Goal: Task Accomplishment & Management: Complete application form

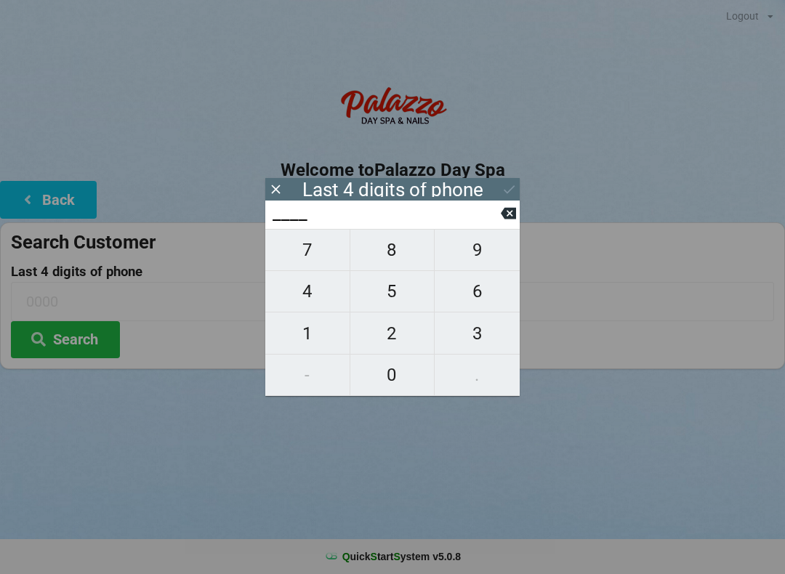
click at [509, 284] on span "6" at bounding box center [476, 291] width 85 height 31
type input "6___"
click at [506, 219] on icon at bounding box center [508, 214] width 15 height 12
type input "____"
click at [481, 258] on span "9" at bounding box center [476, 250] width 85 height 31
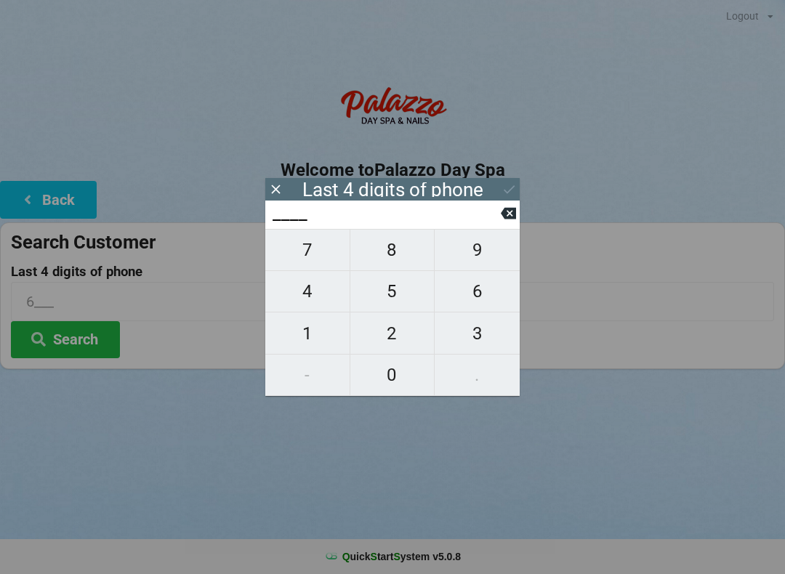
type input "9___"
click at [313, 297] on span "4" at bounding box center [307, 291] width 84 height 31
type input "94__"
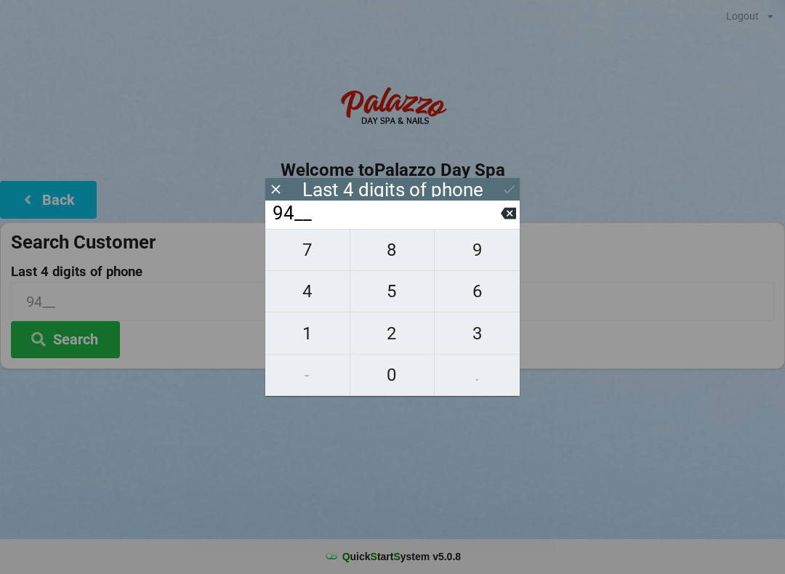
click at [392, 339] on span "2" at bounding box center [392, 333] width 84 height 31
type input "942_"
click at [307, 338] on span "1" at bounding box center [307, 333] width 84 height 31
type input "9421"
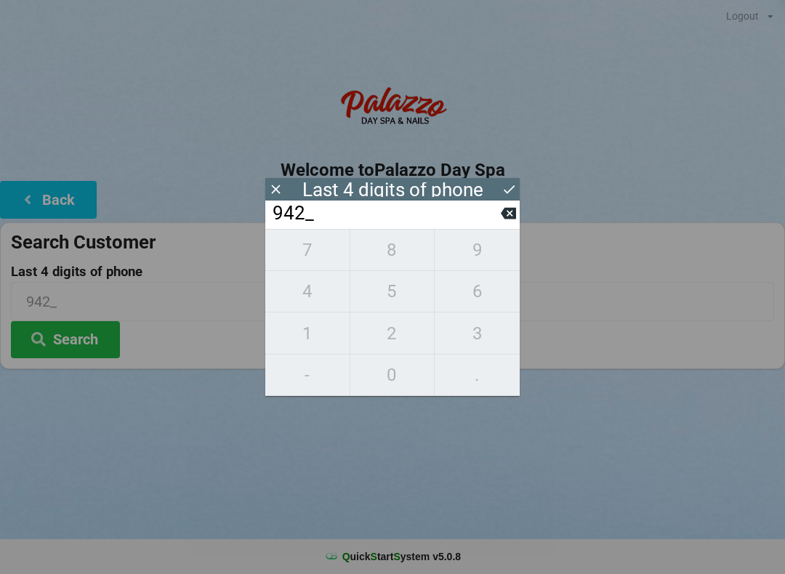
type input "9421"
click at [81, 339] on button "Search" at bounding box center [65, 339] width 109 height 37
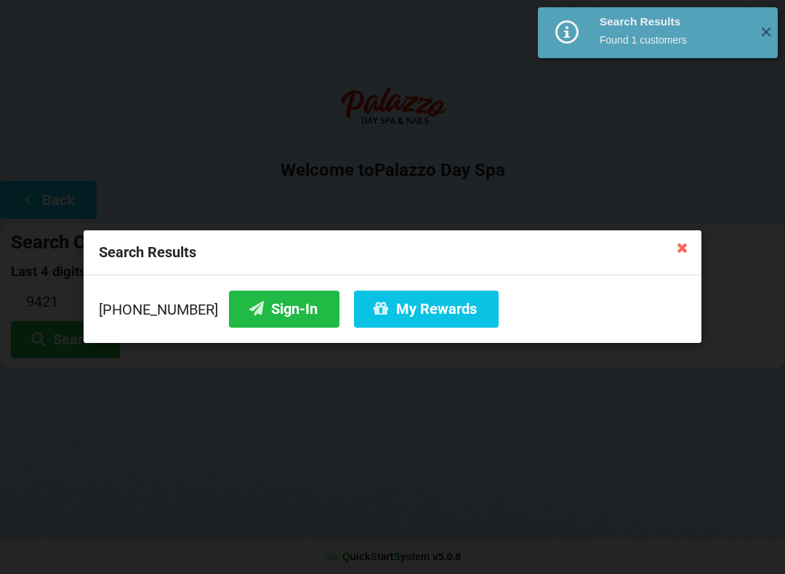
click at [267, 307] on button "Sign-In" at bounding box center [284, 309] width 110 height 37
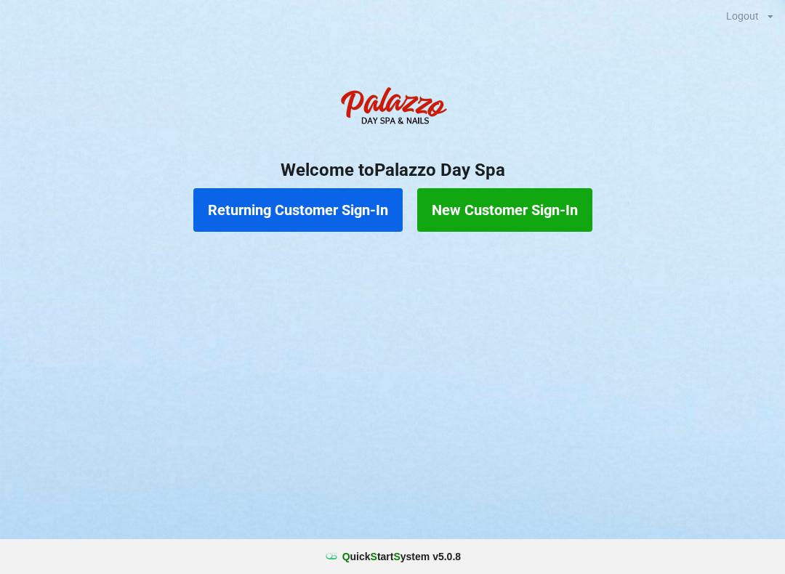
click at [336, 195] on button "Returning Customer Sign-In" at bounding box center [297, 210] width 209 height 44
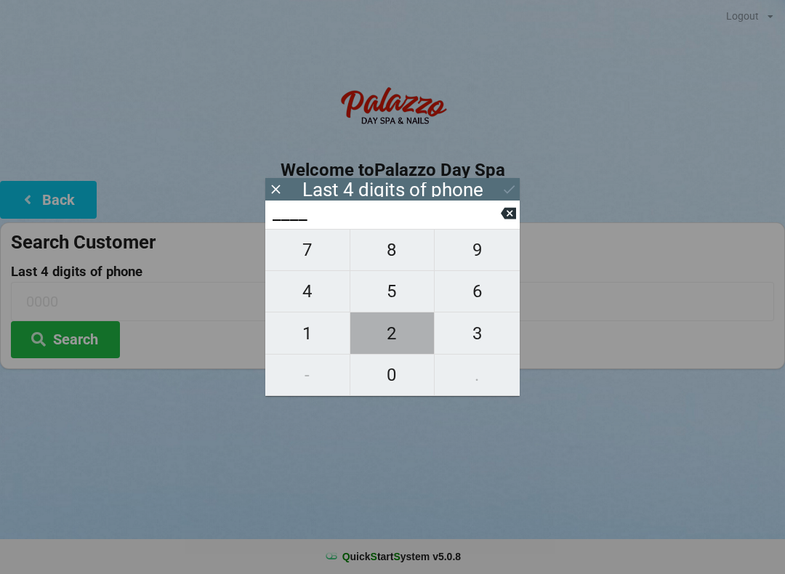
click at [386, 333] on span "2" at bounding box center [392, 333] width 84 height 31
type input "2___"
click at [397, 254] on span "8" at bounding box center [392, 250] width 84 height 31
type input "28__"
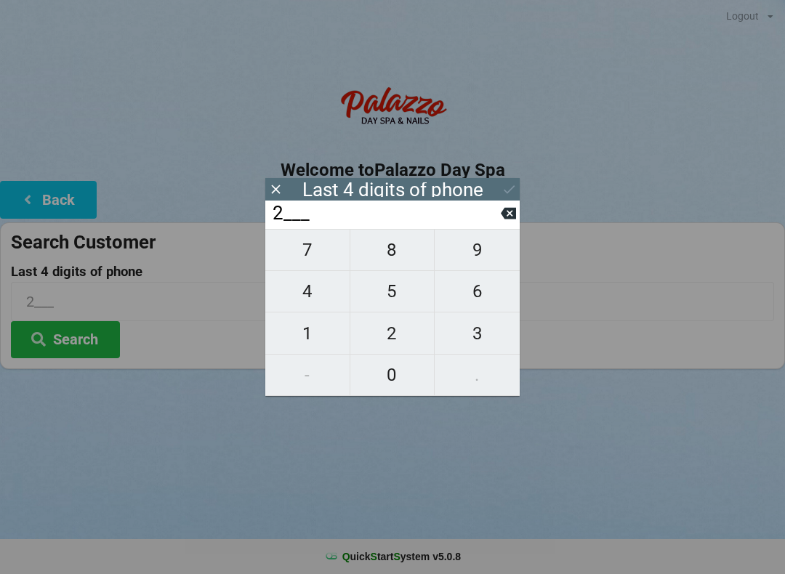
type input "28__"
click at [290, 332] on span "1" at bounding box center [307, 333] width 84 height 31
type input "281_"
click at [471, 300] on span "6" at bounding box center [476, 291] width 85 height 31
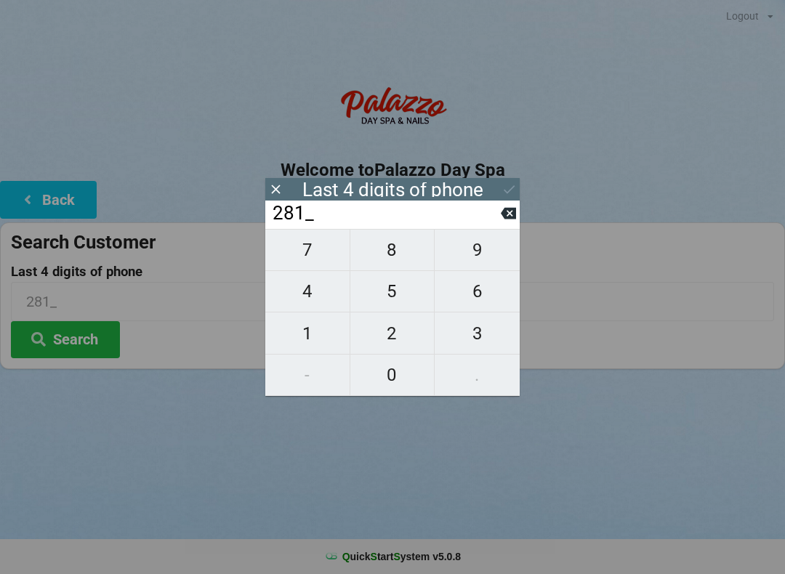
type input "2816"
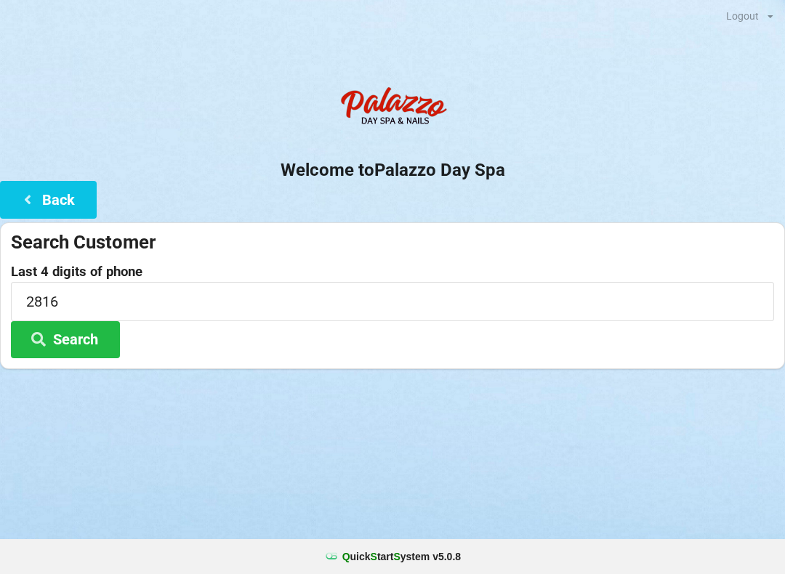
click at [511, 167] on h2 "Welcome to [GEOGRAPHIC_DATA]" at bounding box center [392, 170] width 785 height 23
click at [100, 338] on button "Search" at bounding box center [65, 339] width 109 height 37
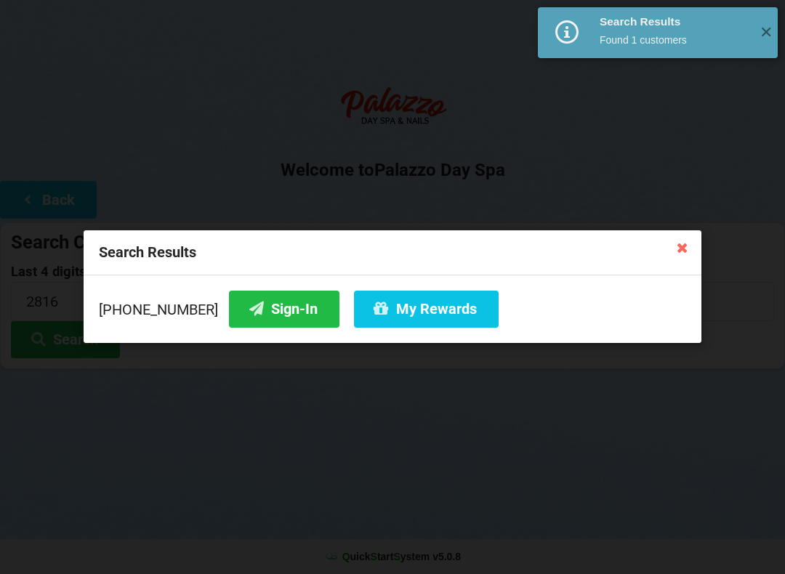
click at [280, 299] on button "Sign-In" at bounding box center [284, 309] width 110 height 37
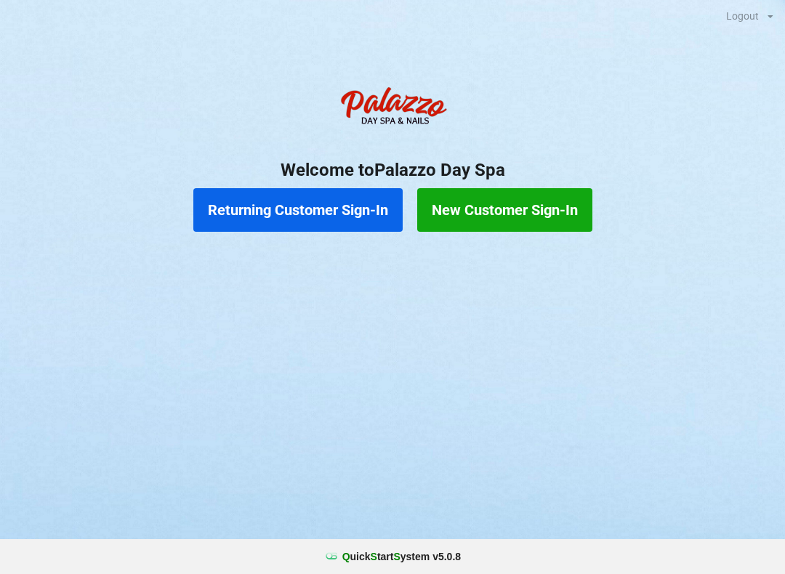
click at [306, 208] on button "Returning Customer Sign-In" at bounding box center [297, 210] width 209 height 44
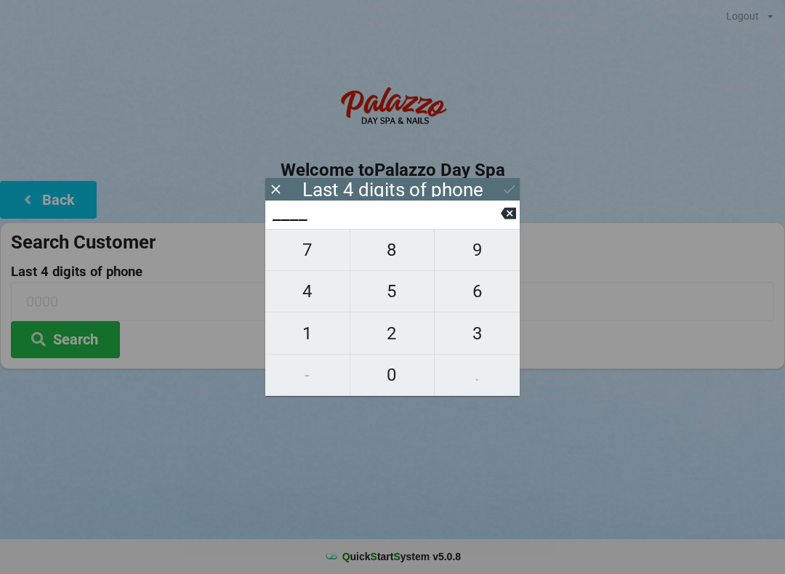
click at [471, 288] on span "6" at bounding box center [476, 291] width 85 height 31
type input "6___"
click at [482, 335] on span "3" at bounding box center [476, 333] width 85 height 31
type input "63__"
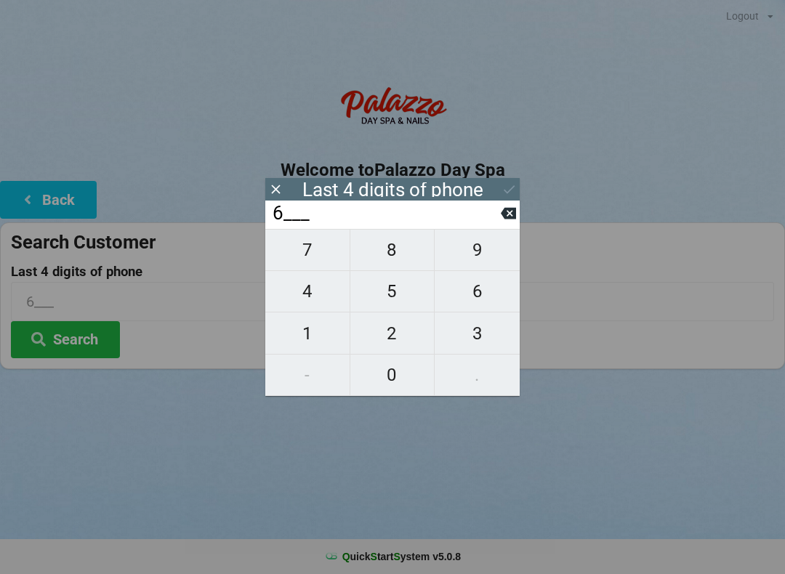
type input "63__"
click at [312, 248] on span "7" at bounding box center [307, 250] width 84 height 31
type input "637_"
click at [485, 300] on span "6" at bounding box center [476, 291] width 85 height 31
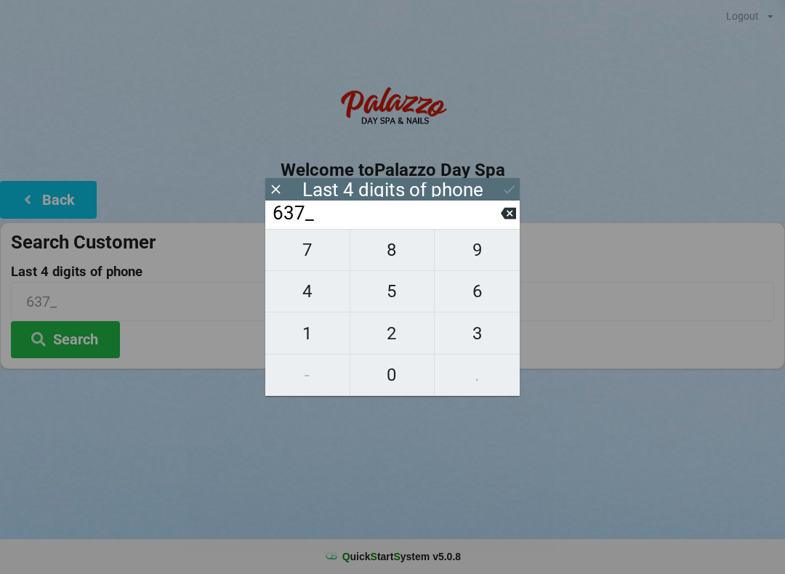
type input "6376"
click at [513, 185] on icon at bounding box center [508, 189] width 15 height 15
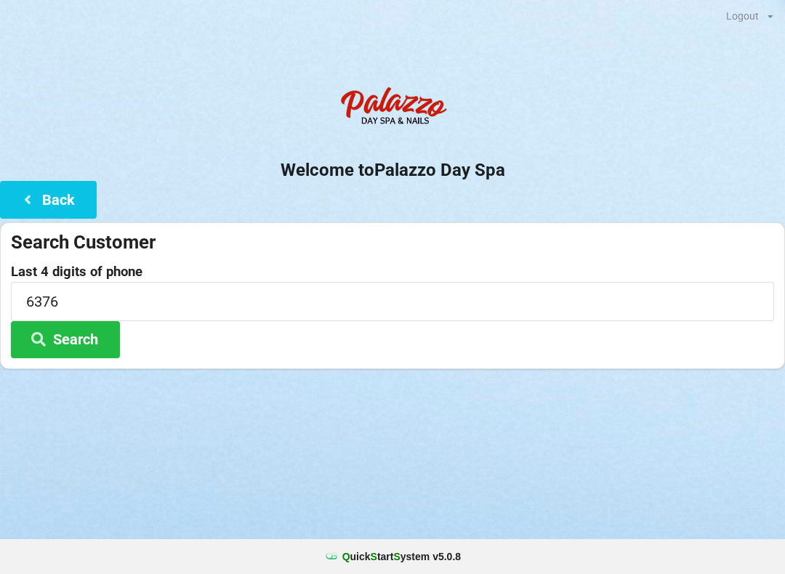
click at [97, 338] on button "Search" at bounding box center [65, 339] width 109 height 37
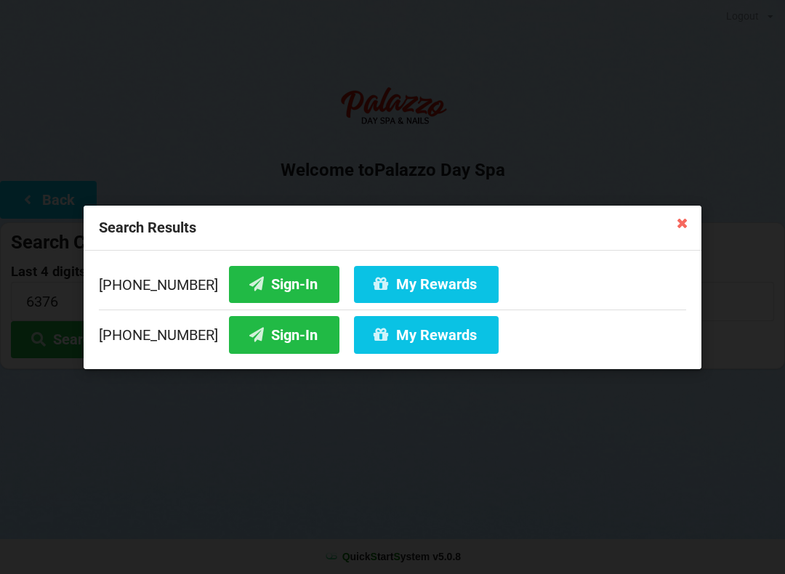
click at [271, 339] on button "Sign-In" at bounding box center [284, 334] width 110 height 37
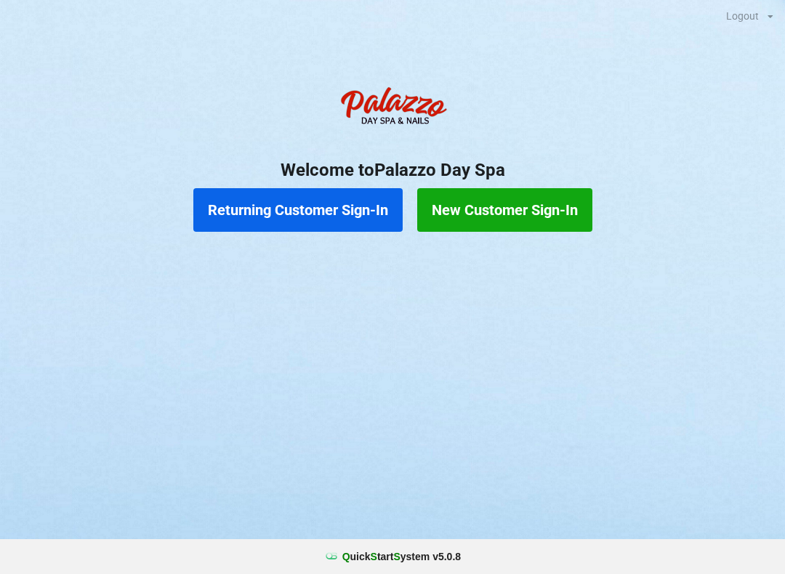
click at [266, 199] on button "Returning Customer Sign-In" at bounding box center [297, 210] width 209 height 44
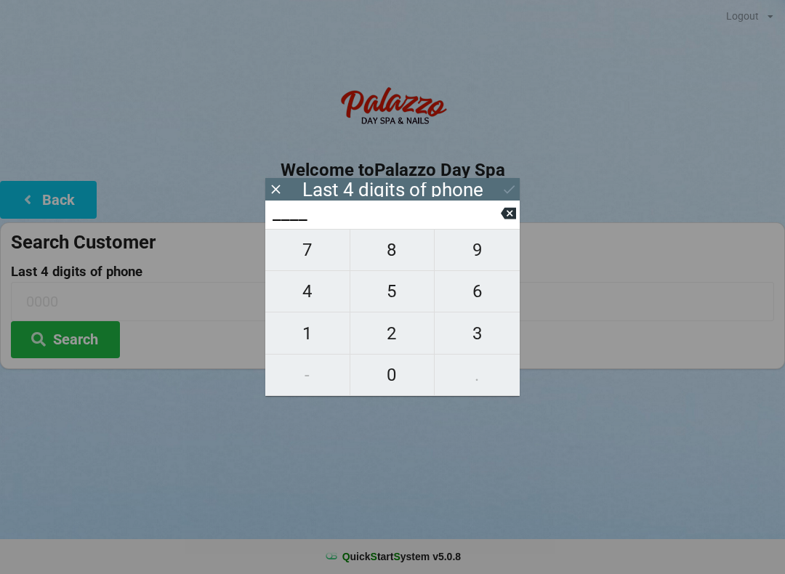
click at [294, 290] on span "4" at bounding box center [307, 291] width 84 height 31
type input "4___"
click at [389, 379] on span "0" at bounding box center [392, 375] width 84 height 31
type input "40__"
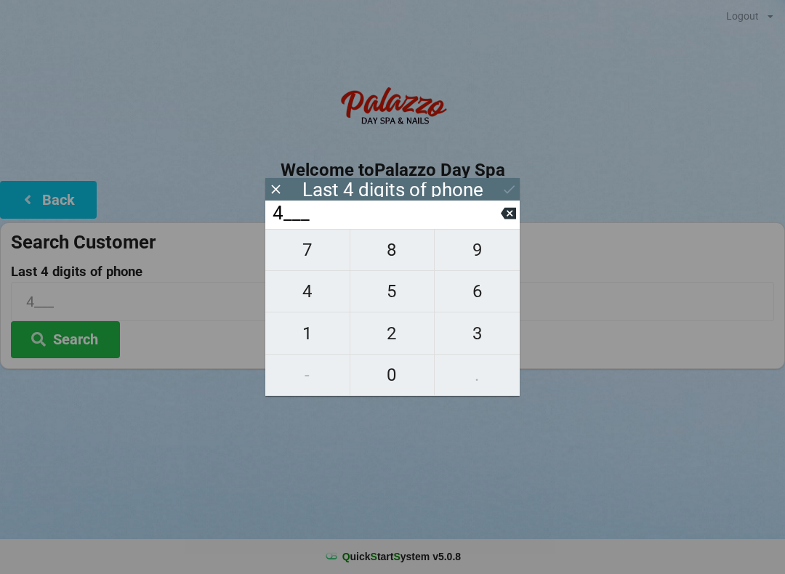
type input "40__"
click at [309, 252] on span "7" at bounding box center [307, 250] width 84 height 31
type input "407_"
click at [477, 302] on span "6" at bounding box center [476, 291] width 85 height 31
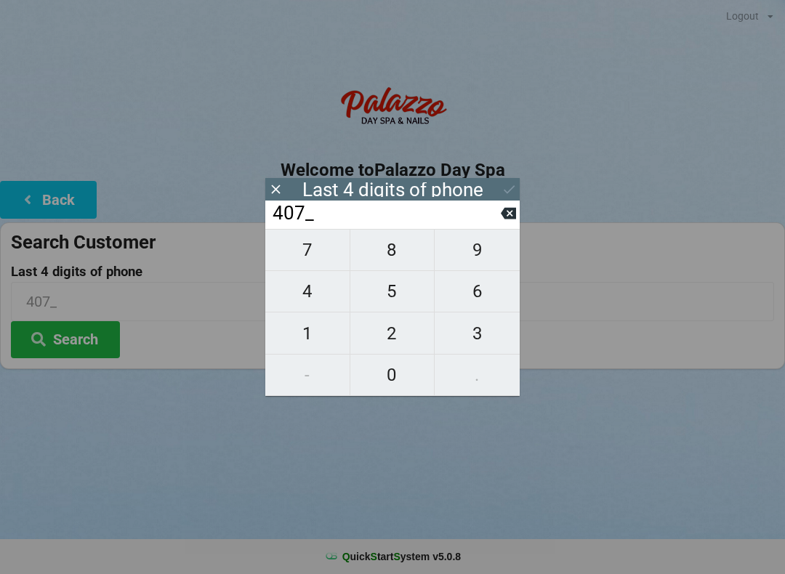
type input "4076"
click at [385, 338] on div "7 8 9 4 5 6 1 2 3 - 0 ." at bounding box center [392, 312] width 254 height 167
click at [394, 337] on div "7 8 9 4 5 6 1 2 3 - 0 ." at bounding box center [392, 312] width 254 height 167
click at [384, 293] on div "7 8 9 4 5 6 1 2 3 - 0 ." at bounding box center [392, 312] width 254 height 167
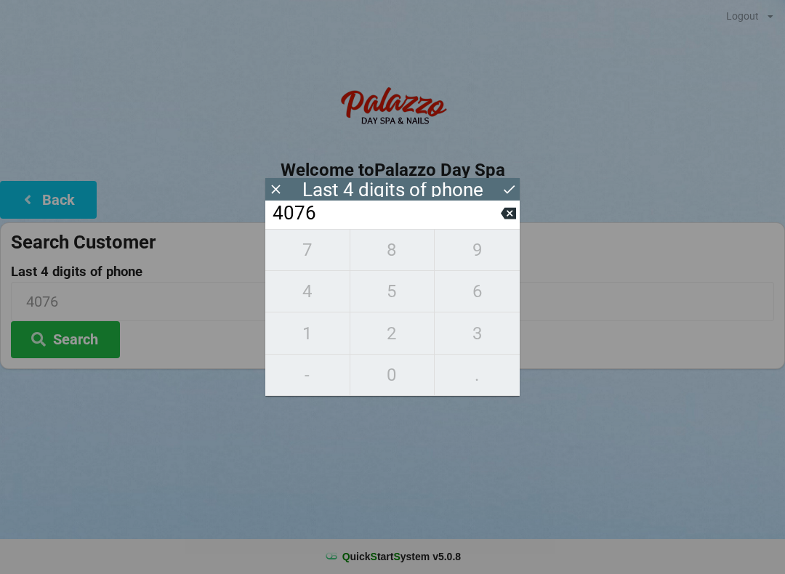
click at [386, 328] on div "7 8 9 4 5 6 1 2 3 - 0 ." at bounding box center [392, 312] width 254 height 167
click at [513, 223] on button at bounding box center [508, 213] width 15 height 20
click at [503, 219] on icon at bounding box center [508, 214] width 15 height 12
click at [506, 219] on icon at bounding box center [508, 214] width 15 height 12
click at [495, 219] on input "4___" at bounding box center [386, 213] width 230 height 23
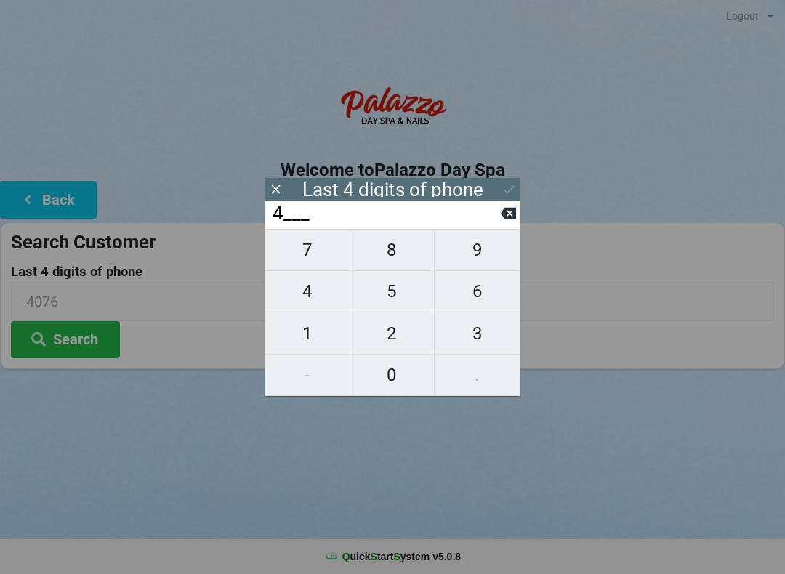
click at [506, 219] on icon at bounding box center [508, 214] width 15 height 12
click at [302, 341] on span "1" at bounding box center [307, 333] width 84 height 31
type input "1___"
click at [305, 337] on span "1" at bounding box center [307, 333] width 84 height 31
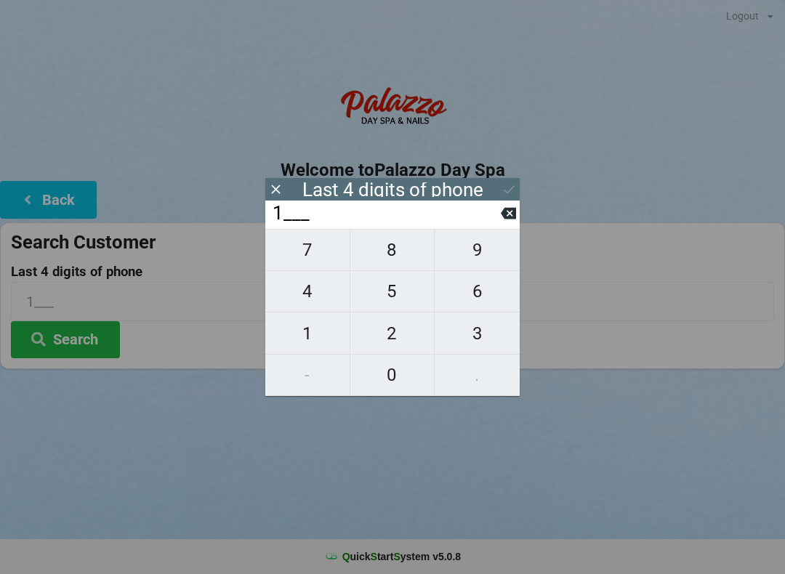
type input "11__"
click at [480, 296] on span "6" at bounding box center [476, 291] width 85 height 31
type input "116_"
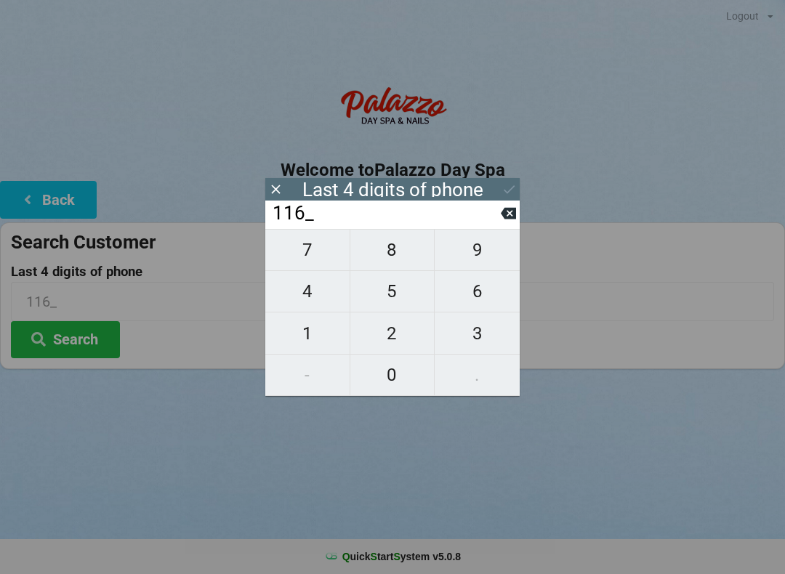
click at [386, 298] on span "5" at bounding box center [392, 291] width 84 height 31
type input "1165"
click at [69, 343] on button "Search" at bounding box center [65, 339] width 109 height 37
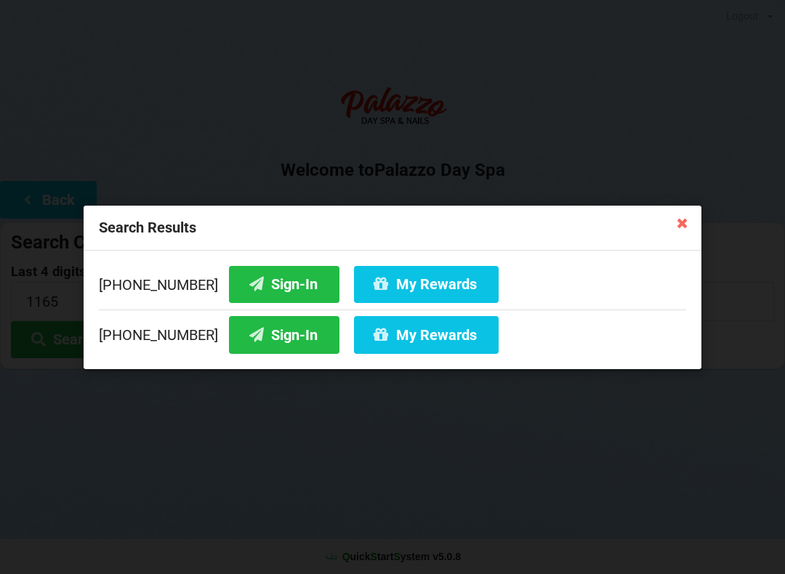
click at [246, 335] on button "Sign-In" at bounding box center [284, 334] width 110 height 37
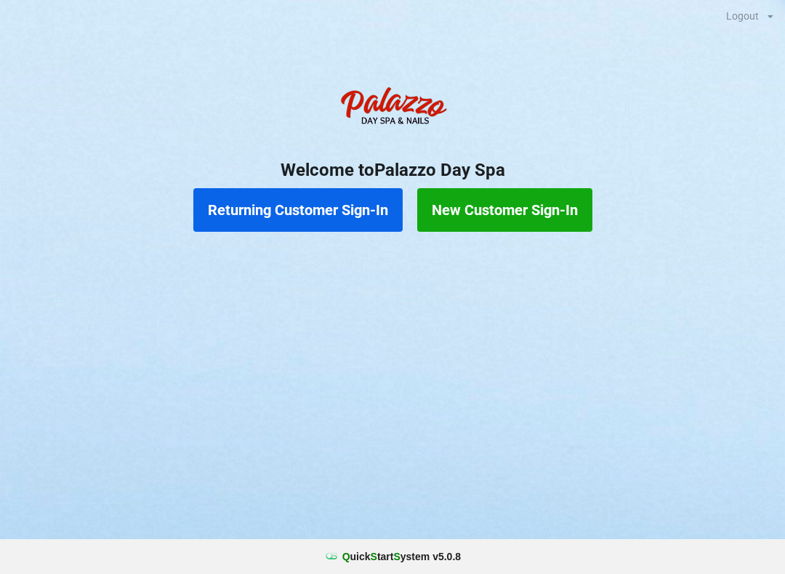
click at [498, 204] on button "New Customer Sign-In" at bounding box center [504, 210] width 175 height 44
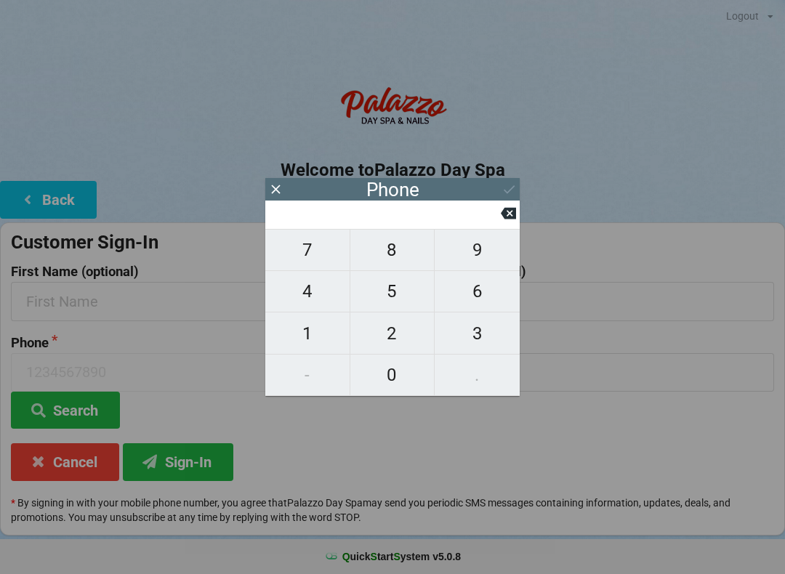
click at [319, 254] on span "7" at bounding box center [307, 250] width 84 height 31
type input "7"
click at [316, 329] on span "1" at bounding box center [307, 333] width 84 height 31
type input "71"
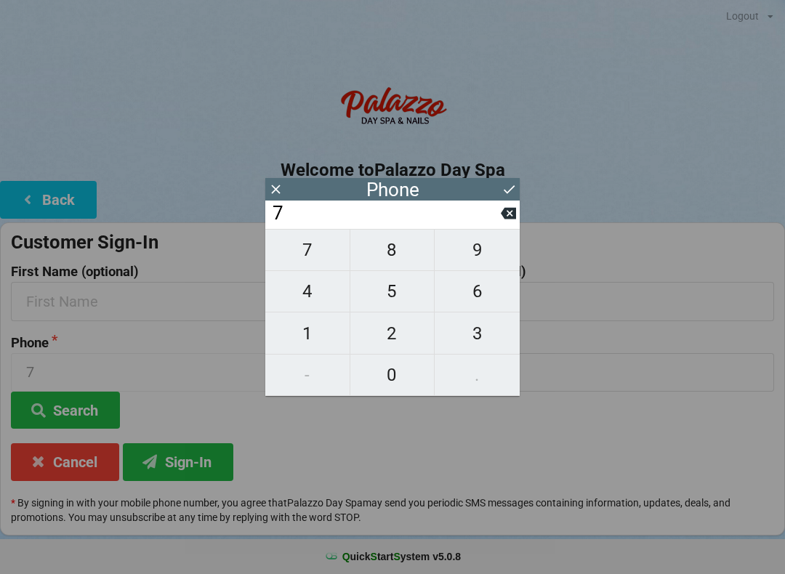
type input "71"
click at [395, 252] on span "8" at bounding box center [392, 250] width 84 height 31
type input "718"
click at [476, 296] on span "6" at bounding box center [476, 291] width 85 height 31
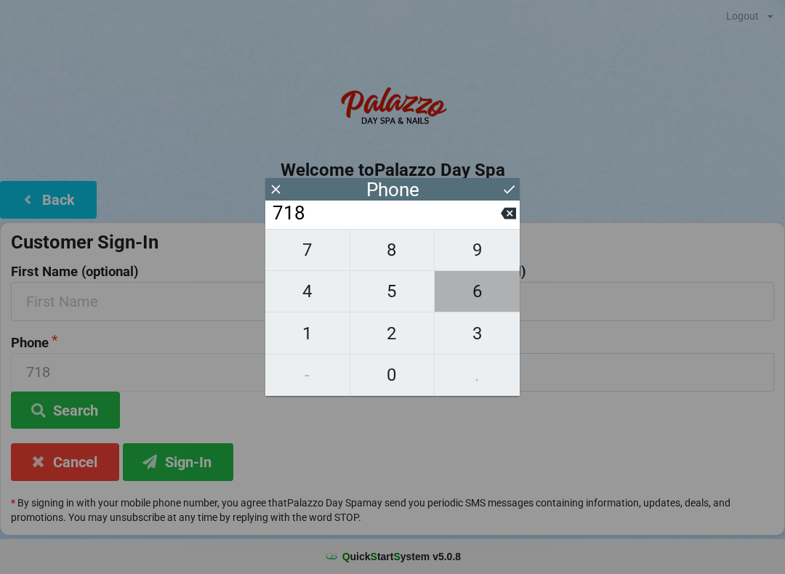
type input "7186"
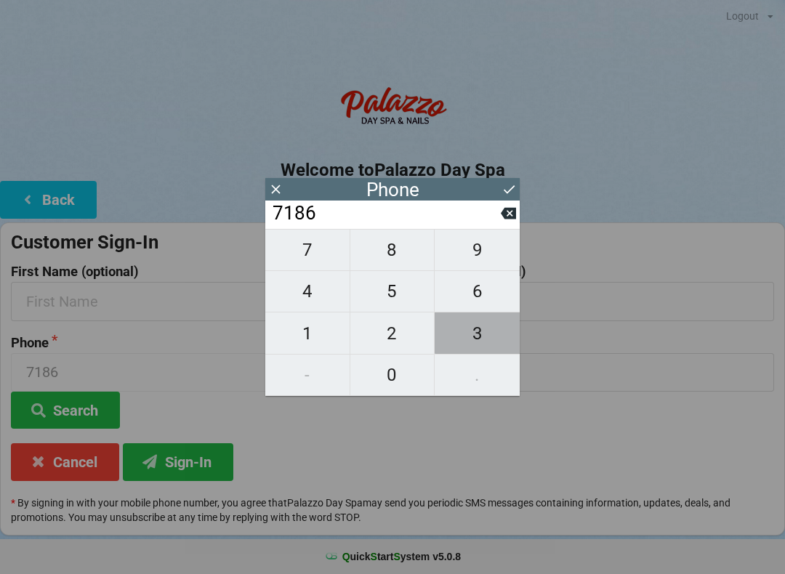
click at [477, 328] on span "3" at bounding box center [476, 333] width 85 height 31
type input "71863"
click at [312, 257] on span "7" at bounding box center [307, 250] width 84 height 31
type input "718637"
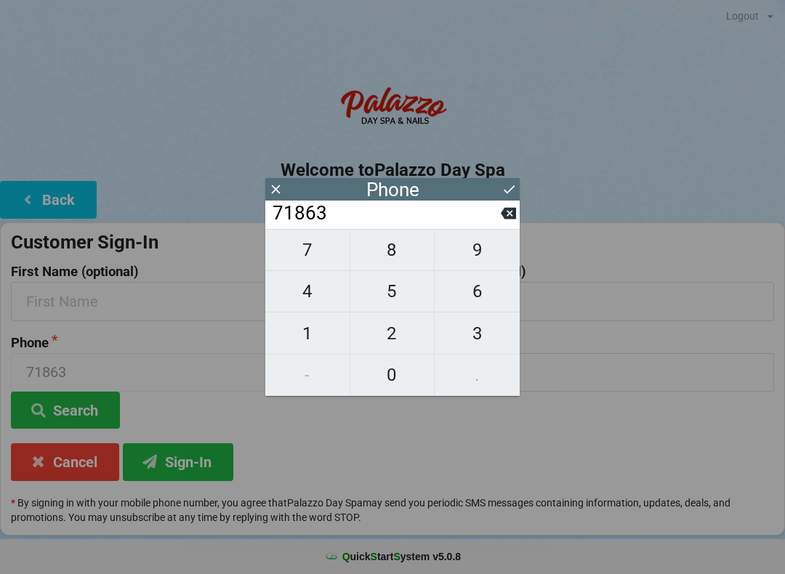
type input "718637"
click at [486, 264] on span "9" at bounding box center [476, 250] width 85 height 31
type input "7186379"
click at [313, 298] on span "4" at bounding box center [307, 291] width 84 height 31
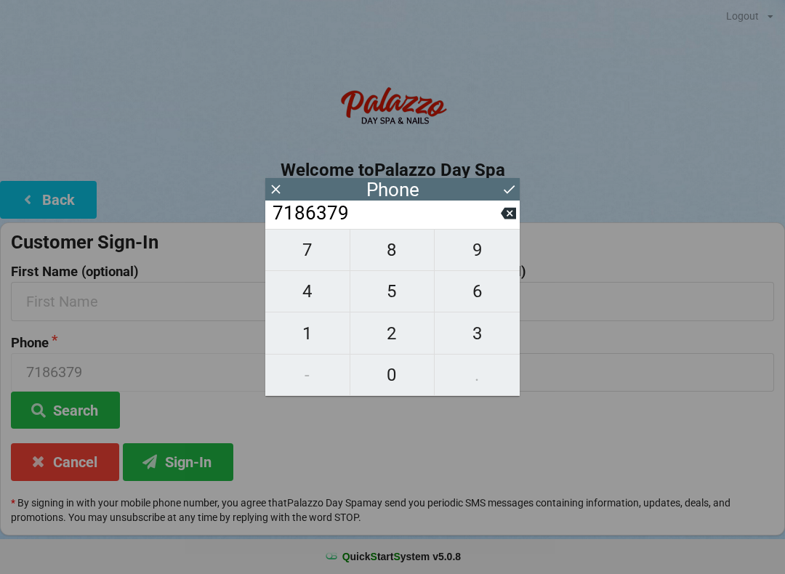
type input "71863794"
click at [490, 334] on span "3" at bounding box center [476, 333] width 85 height 31
type input "718637943"
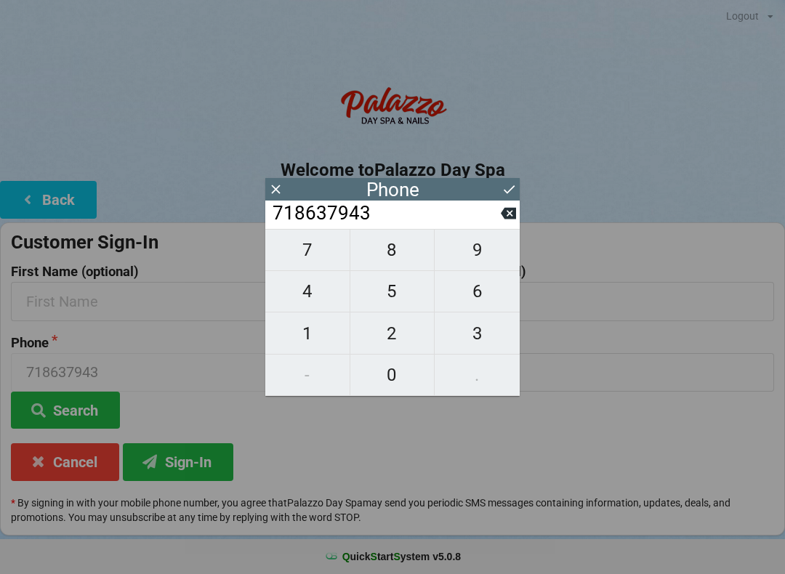
click at [490, 300] on span "6" at bounding box center [476, 291] width 85 height 31
type input "7186379436"
click at [511, 192] on icon at bounding box center [508, 189] width 15 height 15
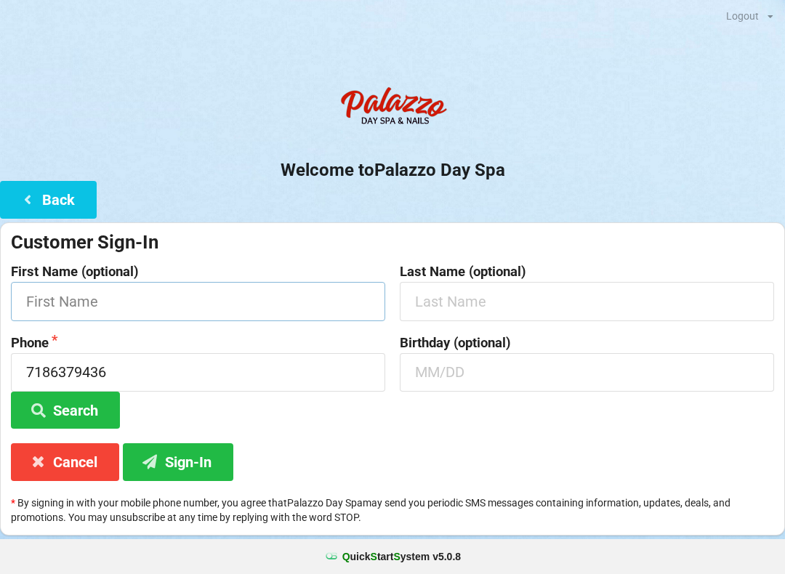
click at [59, 291] on input "text" at bounding box center [198, 301] width 374 height 39
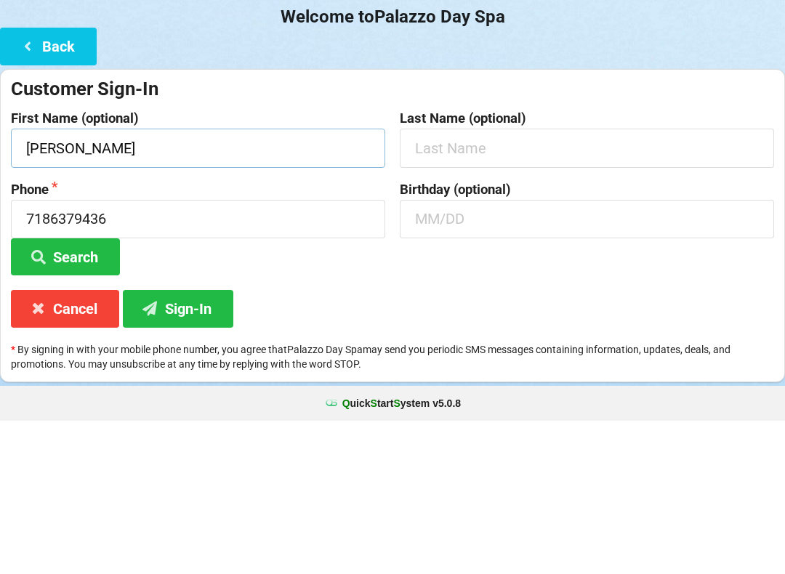
type input "[PERSON_NAME]"
click at [446, 282] on input "text" at bounding box center [587, 301] width 374 height 39
type input "Darling"
click at [486, 353] on input "text" at bounding box center [587, 372] width 374 height 39
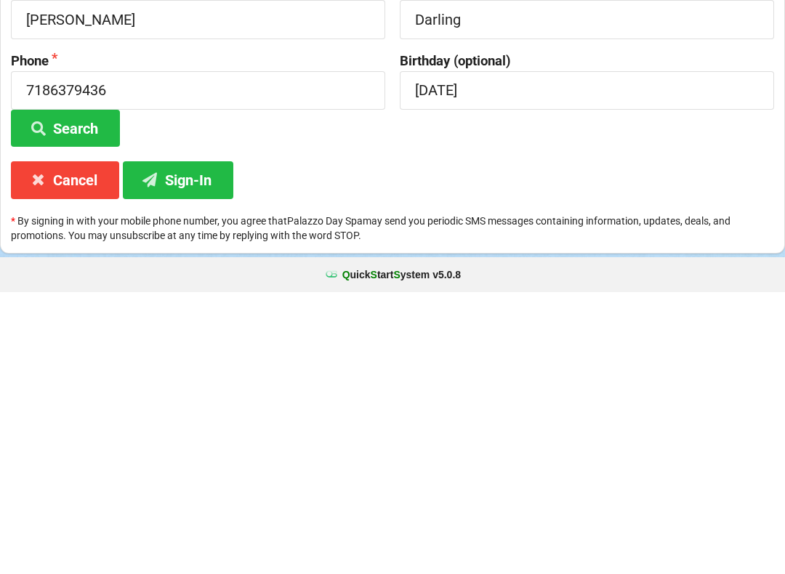
click at [190, 443] on button "Sign-In" at bounding box center [178, 461] width 110 height 37
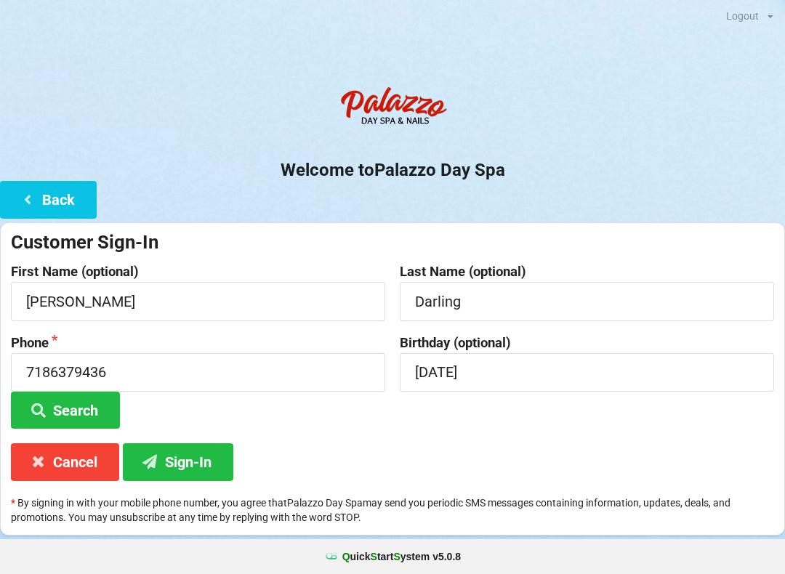
click at [182, 455] on button "Sign-In" at bounding box center [178, 461] width 110 height 37
click at [530, 367] on input "[DATE]" at bounding box center [587, 372] width 374 height 39
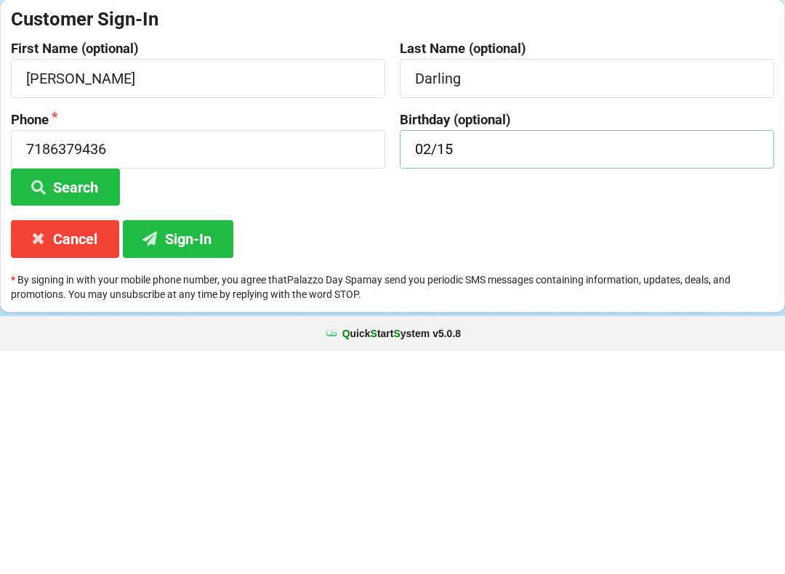
type input "02/15"
click at [283, 222] on div "Customer Sign-In First Name (optional) [PERSON_NAME] Last Name (optional) [PERS…" at bounding box center [392, 378] width 785 height 313
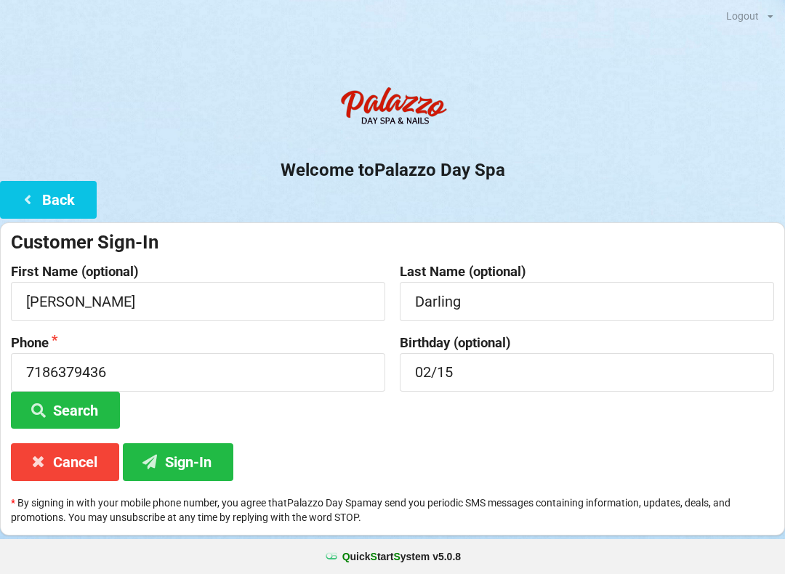
click at [192, 469] on button "Sign-In" at bounding box center [178, 461] width 110 height 37
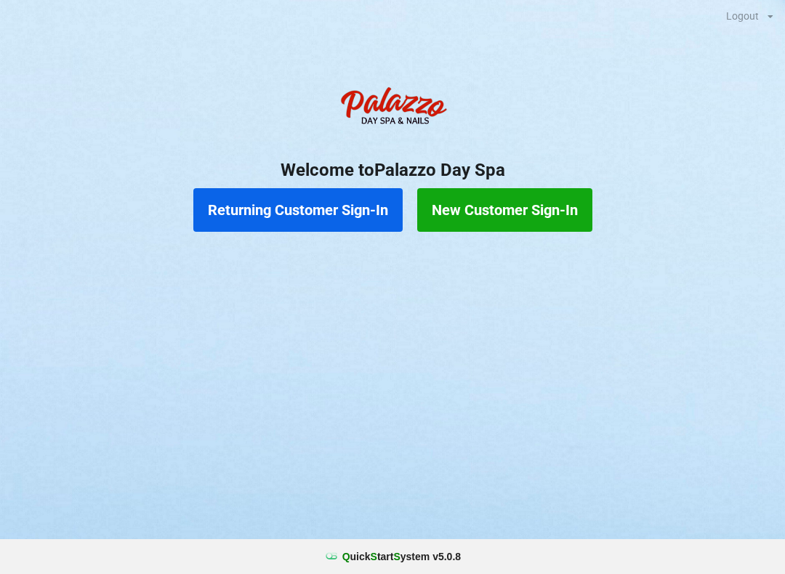
click at [349, 213] on button "Returning Customer Sign-In" at bounding box center [297, 210] width 209 height 44
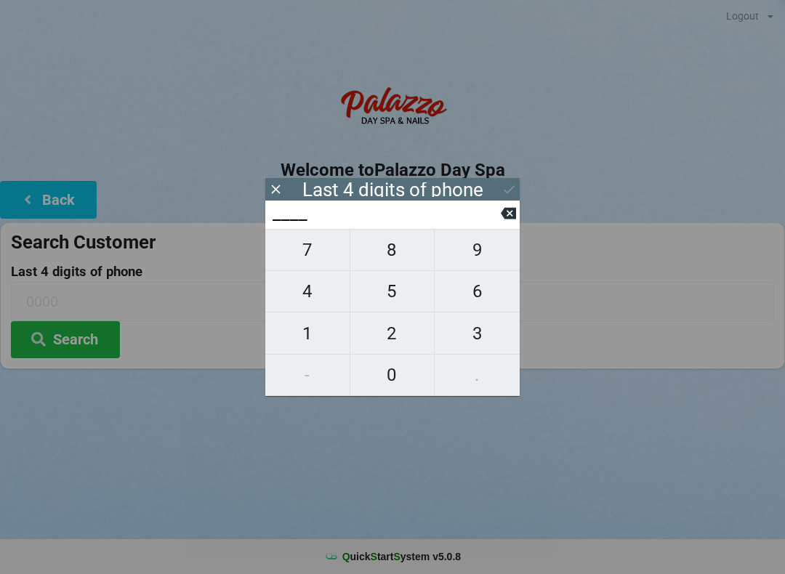
click at [394, 339] on span "2" at bounding box center [392, 333] width 84 height 31
type input "2___"
click at [389, 300] on span "5" at bounding box center [392, 291] width 84 height 31
type input "25__"
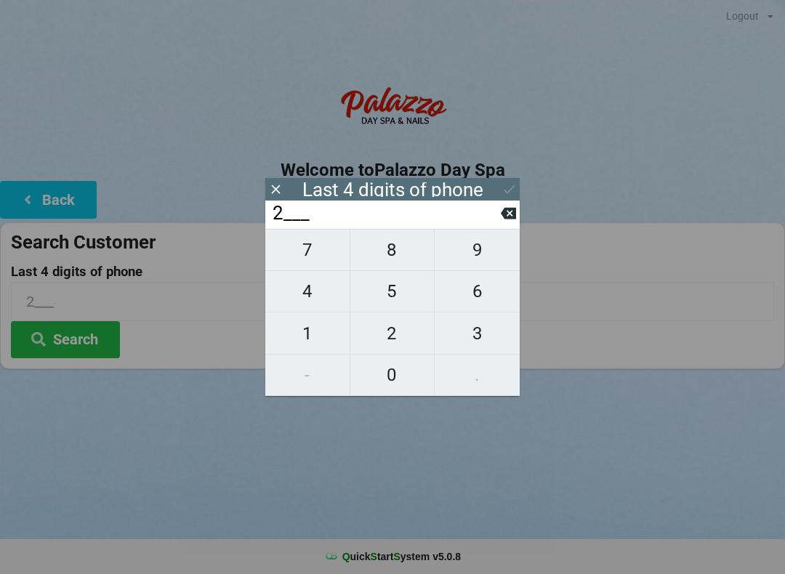
type input "25__"
click at [469, 291] on span "6" at bounding box center [476, 291] width 85 height 31
type input "256_"
click at [394, 366] on span "0" at bounding box center [392, 375] width 84 height 31
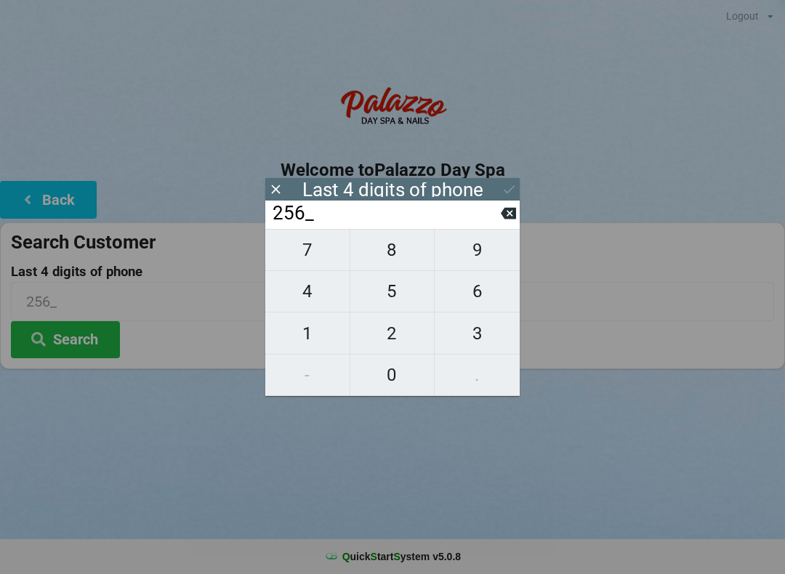
type input "2560"
click at [504, 193] on icon at bounding box center [508, 189] width 15 height 15
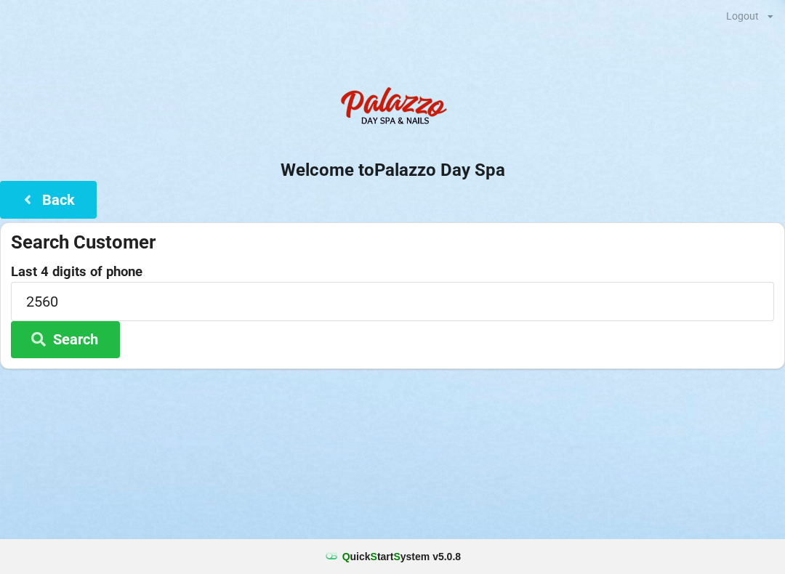
click at [81, 326] on button "Search" at bounding box center [65, 339] width 109 height 37
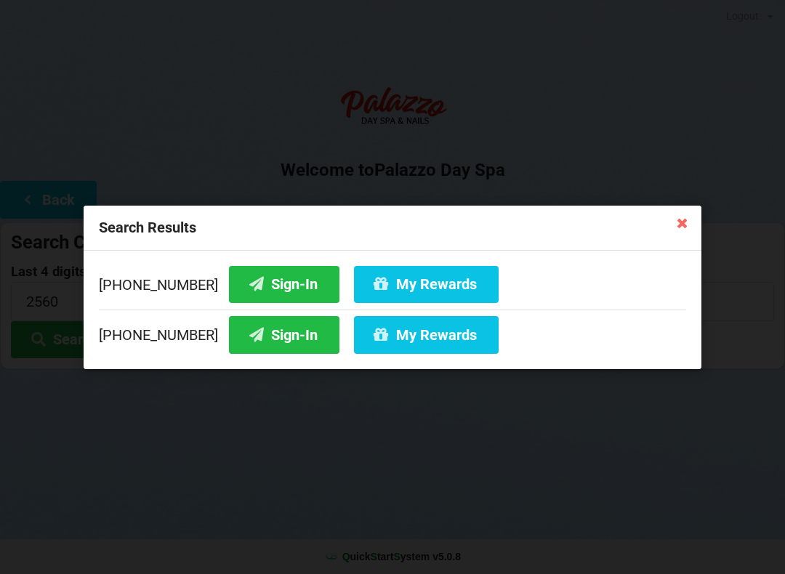
click at [447, 339] on button "My Rewards" at bounding box center [426, 334] width 145 height 37
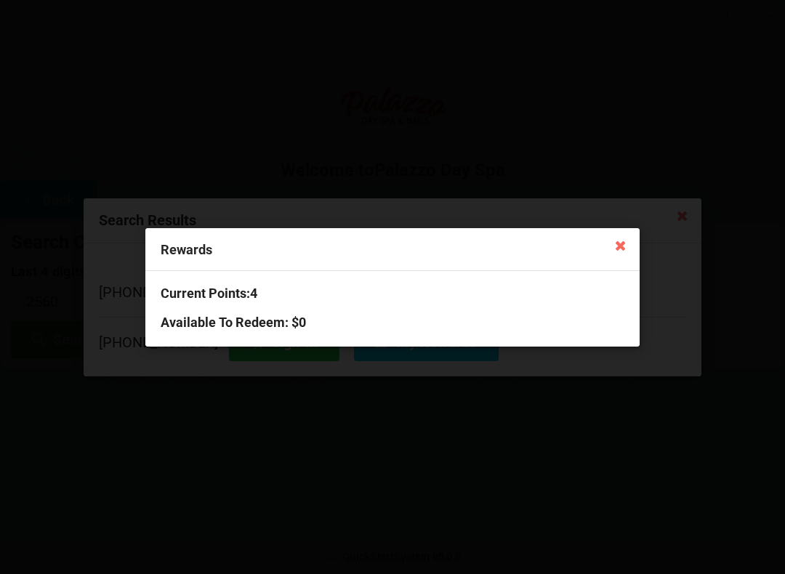
click at [620, 251] on icon at bounding box center [620, 244] width 23 height 23
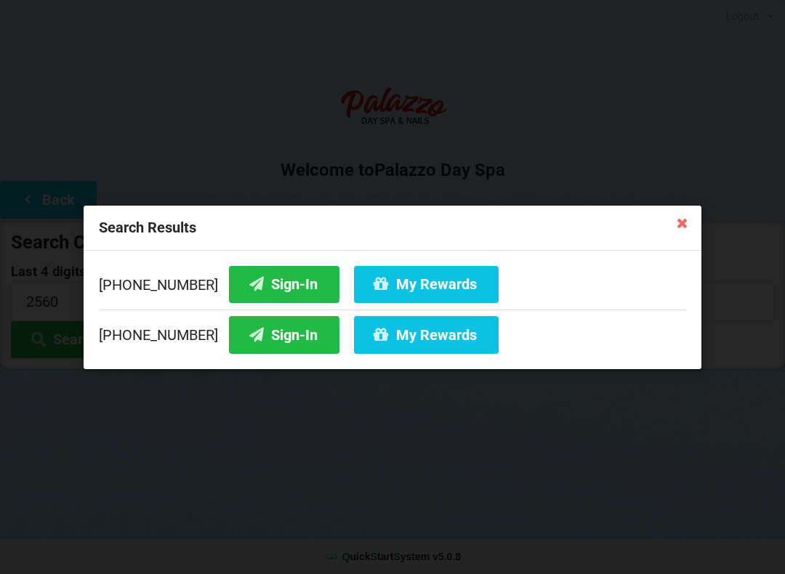
click at [269, 337] on button "Sign-In" at bounding box center [284, 334] width 110 height 37
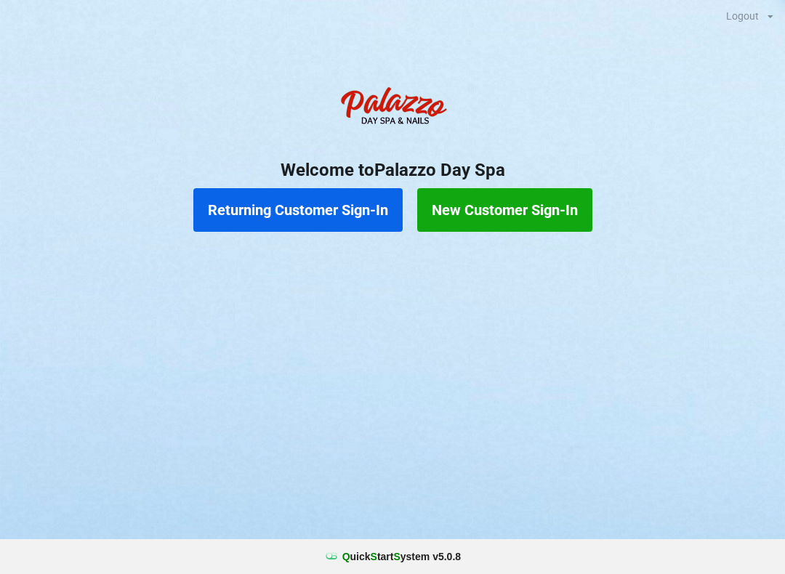
click at [322, 206] on button "Returning Customer Sign-In" at bounding box center [297, 210] width 209 height 44
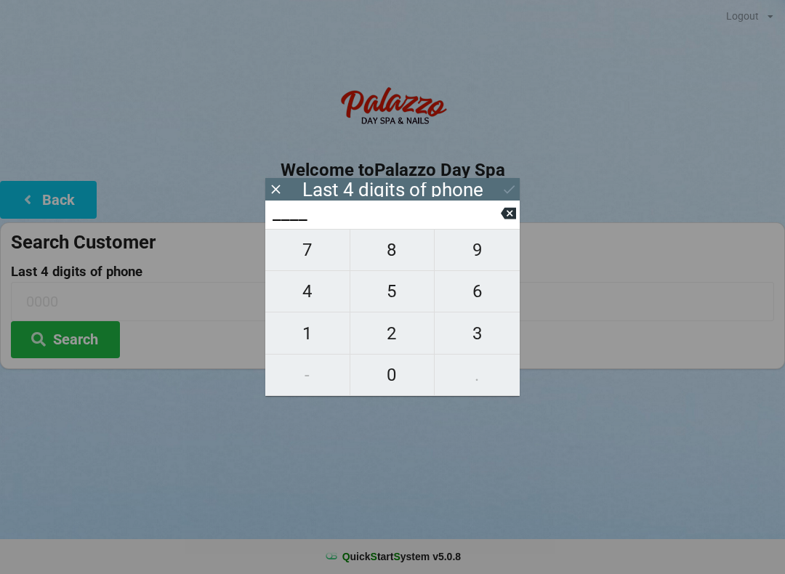
click at [306, 251] on span "7" at bounding box center [307, 250] width 84 height 31
type input "7___"
click at [398, 323] on span "2" at bounding box center [392, 333] width 84 height 31
type input "72__"
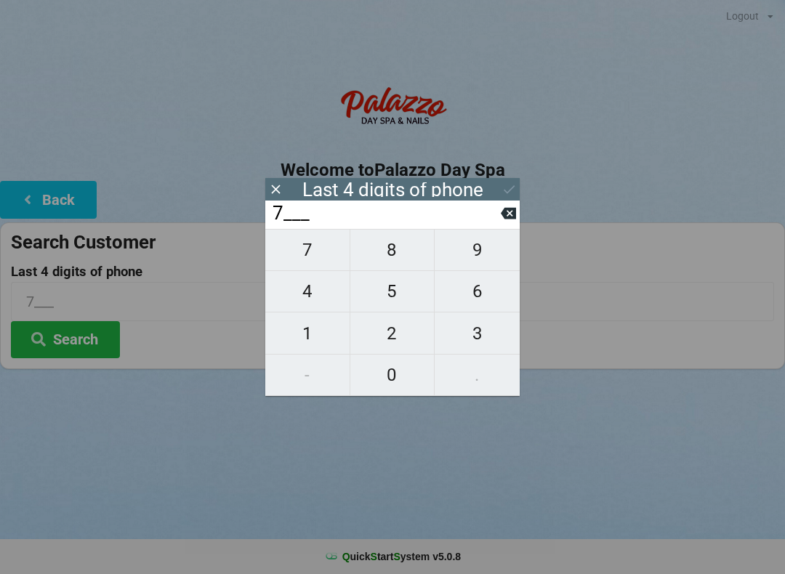
type input "72__"
click at [389, 373] on span "0" at bounding box center [392, 375] width 84 height 31
type input "720_"
click at [471, 240] on button "9" at bounding box center [476, 250] width 85 height 42
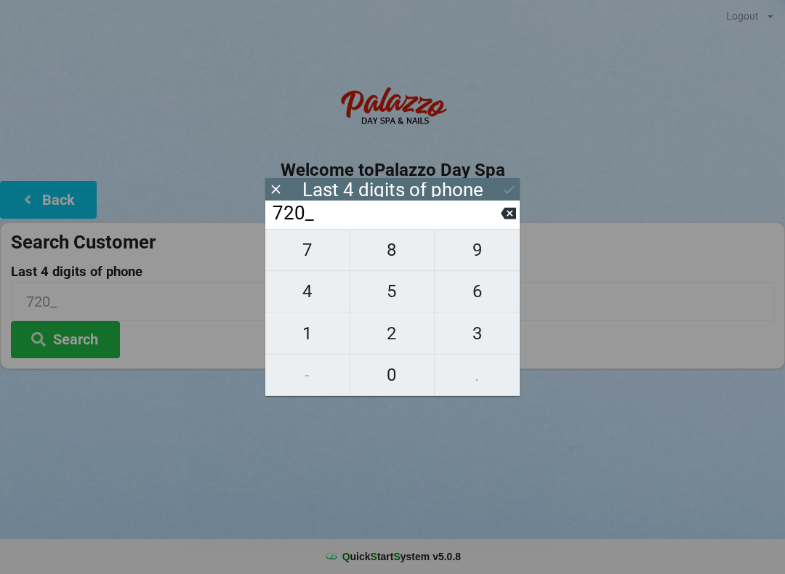
type input "7209"
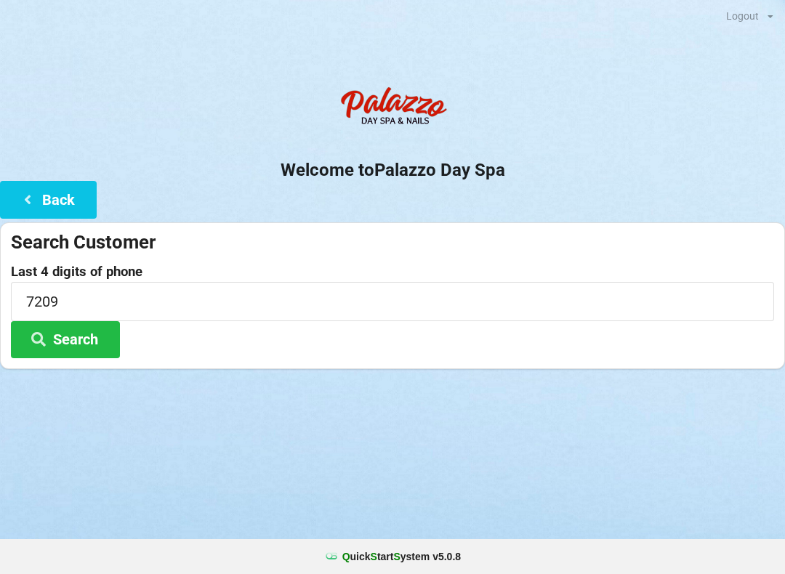
click at [84, 326] on button "Search" at bounding box center [65, 339] width 109 height 37
